Goal: Task Accomplishment & Management: Use online tool/utility

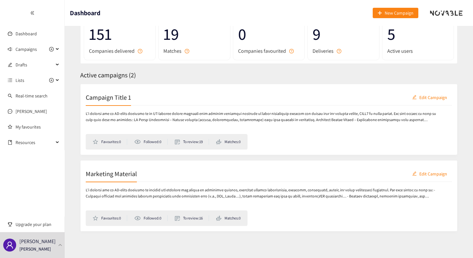
scroll to position [51, 0]
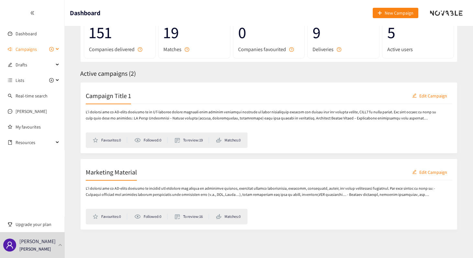
click at [57, 48] on div "Campaigns" at bounding box center [32, 49] width 65 height 13
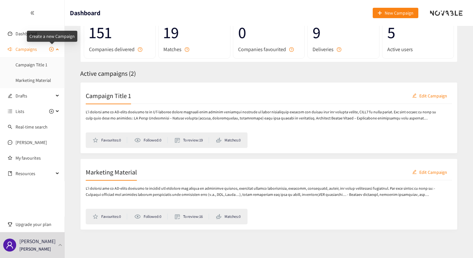
click at [50, 50] on icon "plus-circle" at bounding box center [51, 49] width 5 height 5
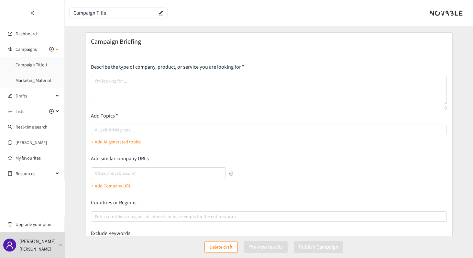
click at [30, 73] on ul "Campaign Title 1 Marketing Material" at bounding box center [32, 72] width 64 height 28
click at [26, 87] on ul "Campaign Title 1 Marketing Material" at bounding box center [32, 72] width 64 height 31
click at [30, 80] on link "Marketing Material" at bounding box center [34, 80] width 36 height 6
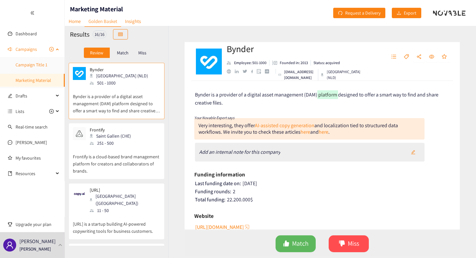
click at [41, 65] on link "Campaign Title 1" at bounding box center [32, 65] width 32 height 6
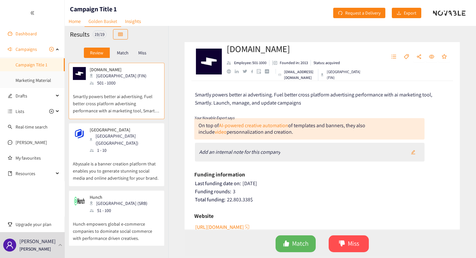
click at [37, 32] on link "Dashboard" at bounding box center [26, 34] width 21 height 6
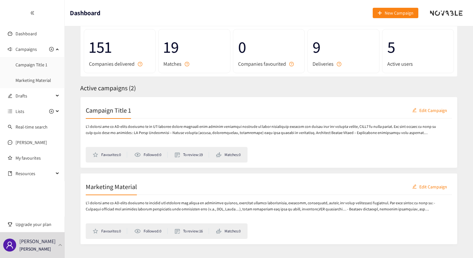
scroll to position [47, 0]
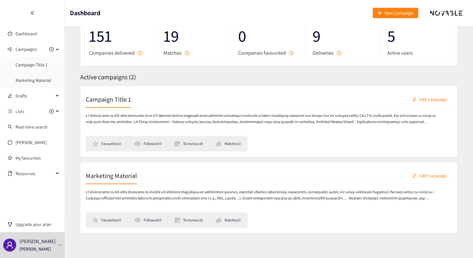
click at [153, 175] on div "Marketing Material Edit Campaign" at bounding box center [269, 176] width 366 height 16
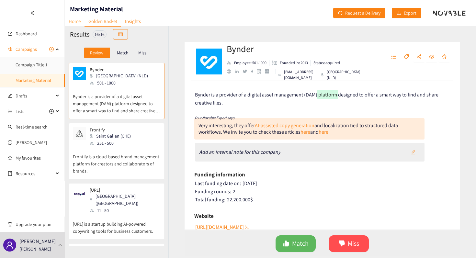
click at [72, 26] on link "Home" at bounding box center [75, 21] width 20 height 10
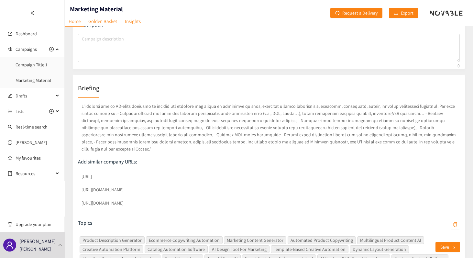
scroll to position [79, 0]
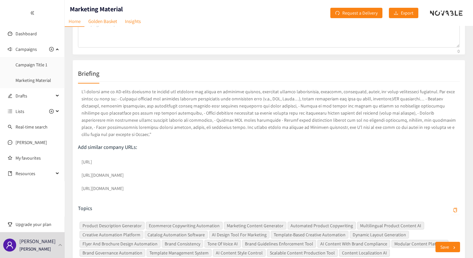
click at [185, 116] on p at bounding box center [269, 113] width 382 height 52
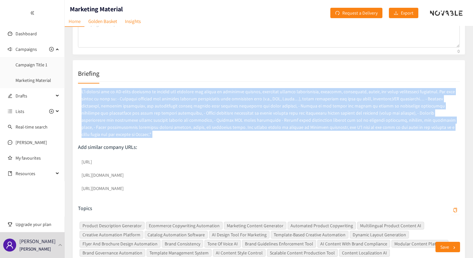
click at [185, 116] on p at bounding box center [269, 113] width 382 height 52
copy p "L’i dolorsi ame co AD-elits doeiusmo te incidid utl etdolore mag aliqua en admi…"
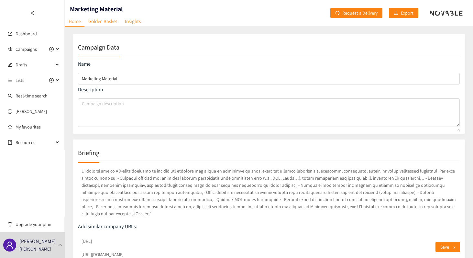
click at [178, 143] on div "Briefing Add similar company URLs: [URL] [URL][DOMAIN_NAME] [URL][DOMAIN_NAME] …" at bounding box center [268, 254] width 393 height 231
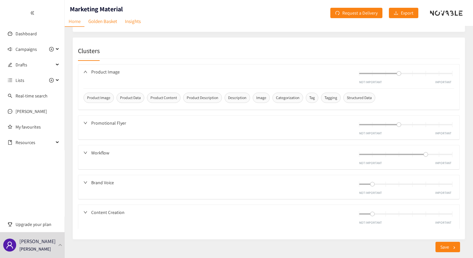
scroll to position [339, 0]
click at [84, 119] on icon "down" at bounding box center [85, 121] width 4 height 4
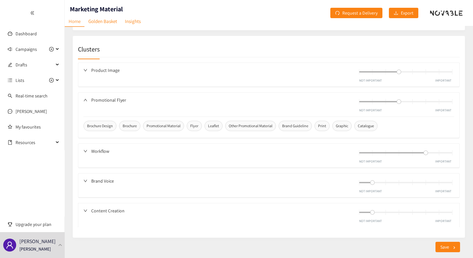
click at [83, 63] on div "Product Image NOT IMPORTANT IMPORTANT" at bounding box center [268, 75] width 381 height 24
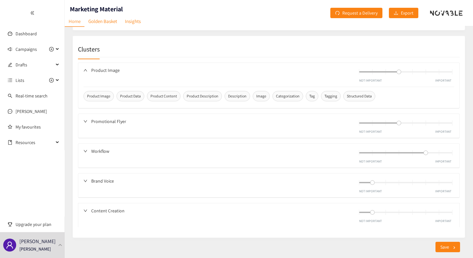
click at [87, 69] on icon "down" at bounding box center [85, 70] width 3 height 2
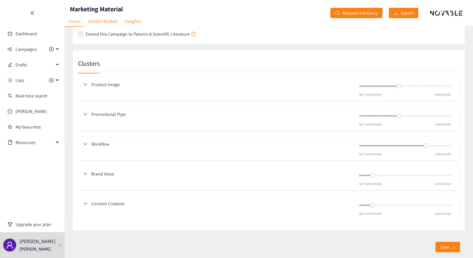
scroll to position [318, 0]
